Goal: Use online tool/utility

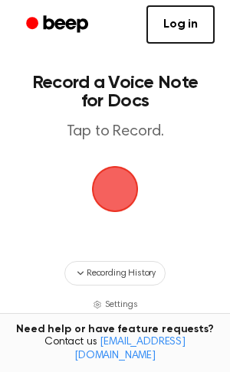
click at [120, 165] on span "button" at bounding box center [115, 190] width 50 height 50
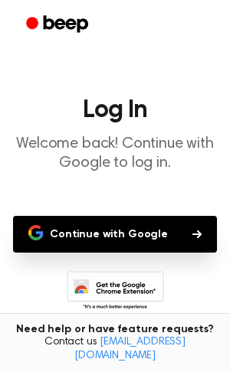
click at [137, 249] on button "Continue with Google" at bounding box center [115, 234] width 204 height 37
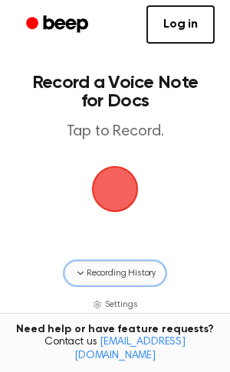
click at [107, 262] on button "Recording History" at bounding box center [114, 273] width 101 height 25
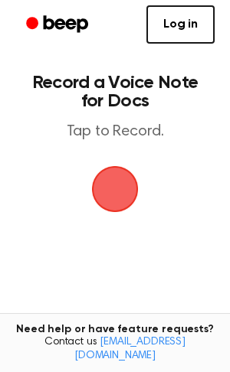
click at [101, 185] on span "button" at bounding box center [115, 189] width 47 height 47
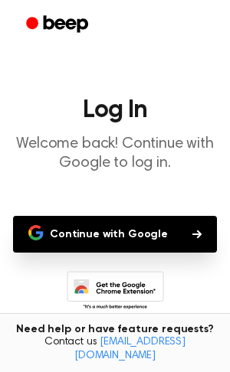
click at [105, 245] on button "Continue with Google" at bounding box center [115, 234] width 204 height 37
